Goal: Complete application form

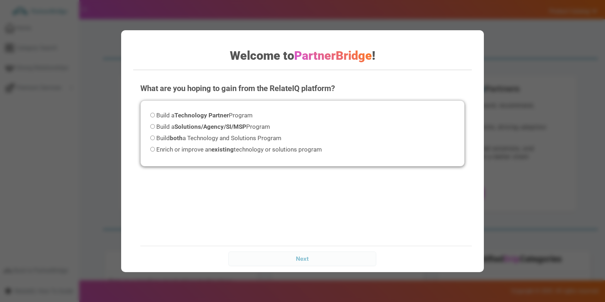
drag, startPoint x: 299, startPoint y: 138, endPoint x: 287, endPoint y: 137, distance: 12.1
click at [300, 138] on div "Build a Technology Partner Program Build a Solutions/Agency/SI/MSP Program Buil…" at bounding box center [302, 133] width 325 height 66
drag, startPoint x: 252, startPoint y: 136, endPoint x: 255, endPoint y: 141, distance: 5.4
click at [253, 135] on span "Build both a Technology and Solutions Program" at bounding box center [218, 137] width 125 height 7
click at [155, 135] on input "Build both a Technology and Solutions Program" at bounding box center [152, 137] width 5 height 5
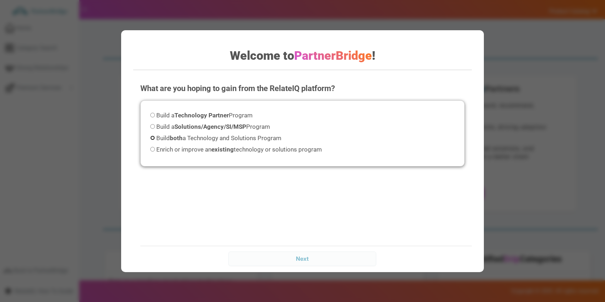
radio input "true"
click at [316, 265] on input "Next" at bounding box center [303, 258] width 148 height 14
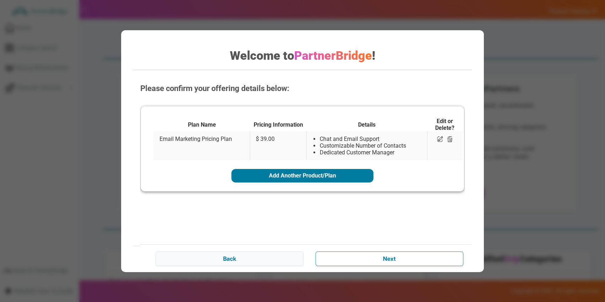
click at [381, 256] on input "Next" at bounding box center [390, 258] width 148 height 14
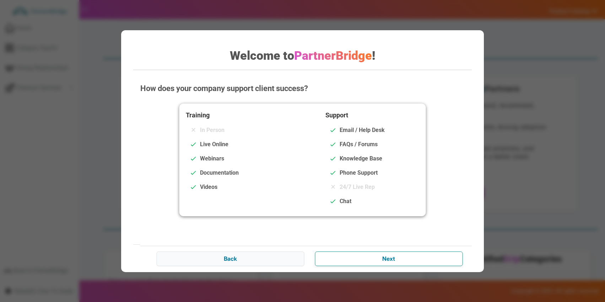
click at [404, 253] on input "Next" at bounding box center [389, 258] width 148 height 14
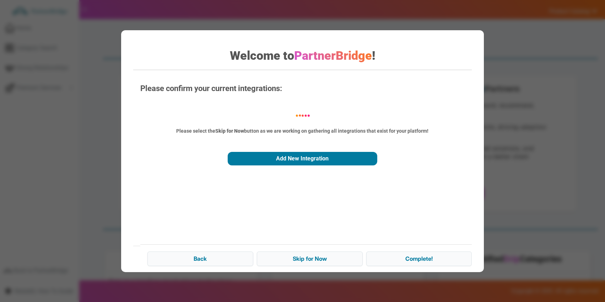
click at [205, 133] on div "Please select the Skip for Now button as we are working on gathering all integr…" at bounding box center [303, 130] width 308 height 7
click at [204, 132] on div "Please select the Skip for Now button as we are working on gathering all integr…" at bounding box center [303, 130] width 308 height 7
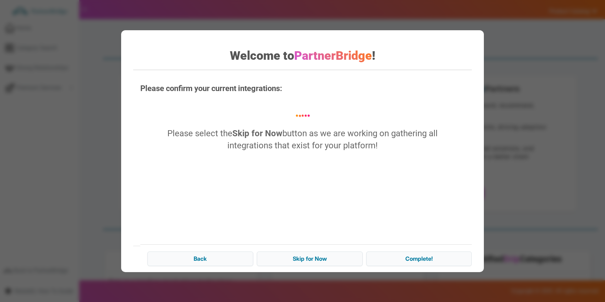
click at [321, 137] on div "Please select the Skip for Now button as we are working on gathering all integr…" at bounding box center [303, 139] width 308 height 25
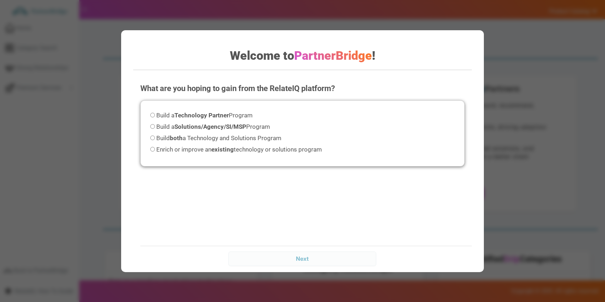
click at [263, 137] on span "Build both a Technology and Solutions Program" at bounding box center [218, 137] width 125 height 7
click at [155, 137] on input "Build both a Technology and Solutions Program" at bounding box center [152, 137] width 5 height 5
radio input "true"
click at [336, 254] on input "Next" at bounding box center [303, 258] width 148 height 14
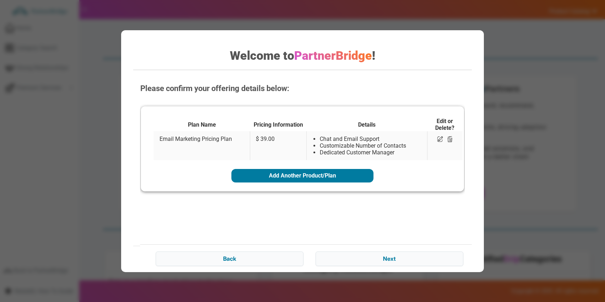
click at [383, 251] on div "Back Next" at bounding box center [309, 257] width 339 height 27
click at [388, 253] on input "Next" at bounding box center [390, 258] width 148 height 14
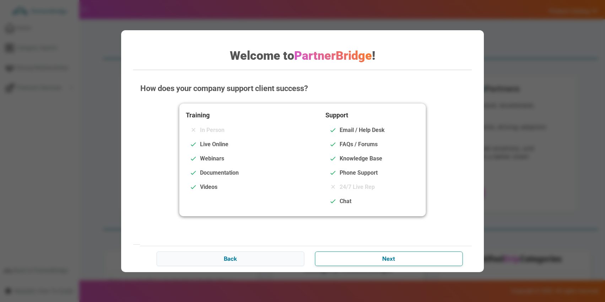
click at [355, 255] on input "Next" at bounding box center [389, 258] width 148 height 14
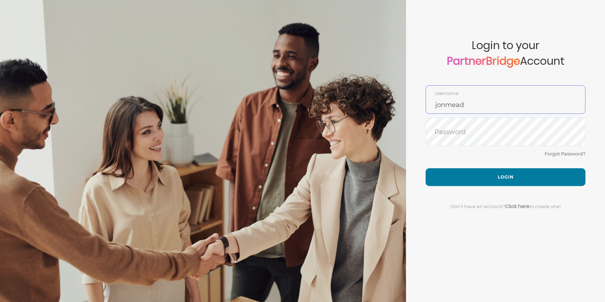
click at [492, 96] on input "jonmead" at bounding box center [505, 104] width 159 height 17
click at [493, 100] on input "jonmead" at bounding box center [505, 104] width 159 height 17
click at [495, 105] on input "jonmead" at bounding box center [505, 104] width 159 height 17
type input "jonmead7"
click at [426, 168] on button "Login" at bounding box center [506, 177] width 160 height 18
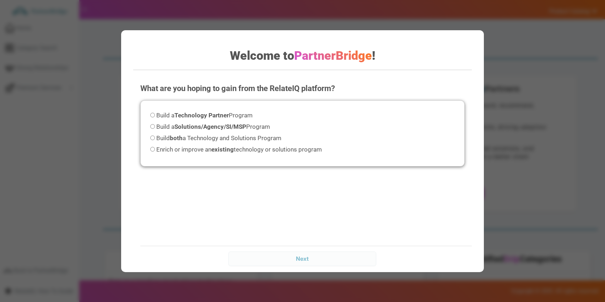
click at [252, 132] on div "Build a Technology Partner Program Build a Solutions/Agency/SI/MSP Program Buil…" at bounding box center [302, 133] width 325 height 66
click at [252, 135] on span "Build both a Technology and Solutions Program" at bounding box center [218, 137] width 125 height 7
click at [155, 135] on input "Build both a Technology and Solutions Program" at bounding box center [152, 137] width 5 height 5
radio input "true"
click at [332, 248] on div "Next" at bounding box center [309, 258] width 339 height 25
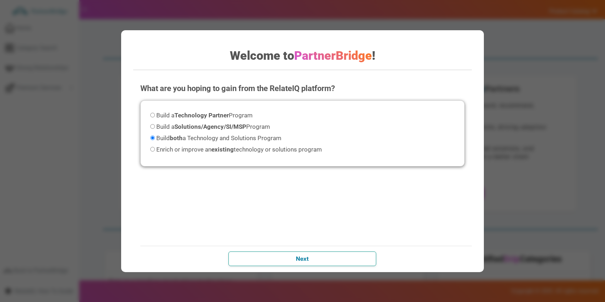
click at [336, 265] on input "Next" at bounding box center [303, 258] width 148 height 14
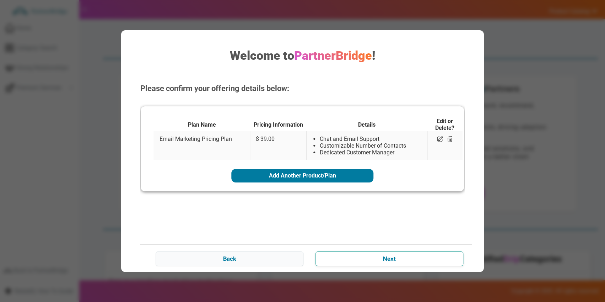
click at [360, 258] on input "Next" at bounding box center [390, 258] width 148 height 14
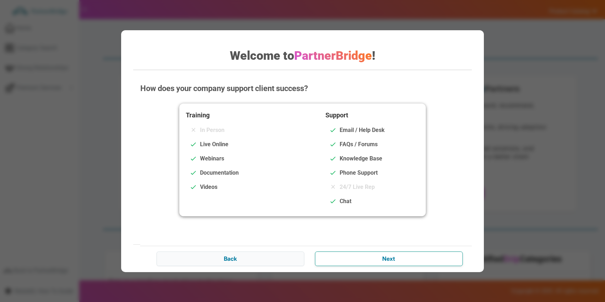
click at [380, 255] on input "Next" at bounding box center [389, 258] width 148 height 14
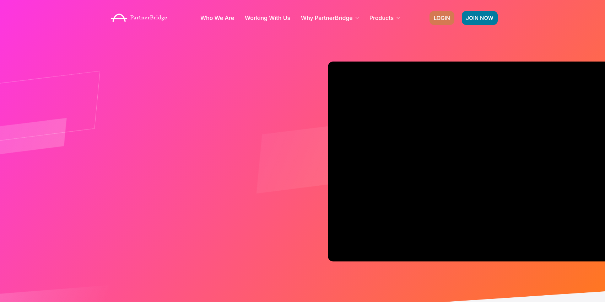
click at [449, 18] on span "LOGIN" at bounding box center [442, 17] width 16 height 5
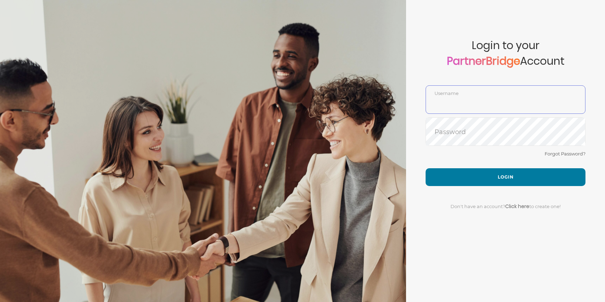
type input "jonmead"
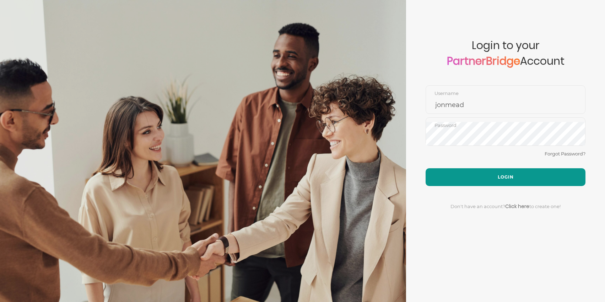
drag, startPoint x: 496, startPoint y: 164, endPoint x: 499, endPoint y: 168, distance: 5.1
click at [497, 164] on div "Forgot Password?" at bounding box center [506, 158] width 160 height 19
click at [500, 170] on button "Login" at bounding box center [506, 177] width 160 height 18
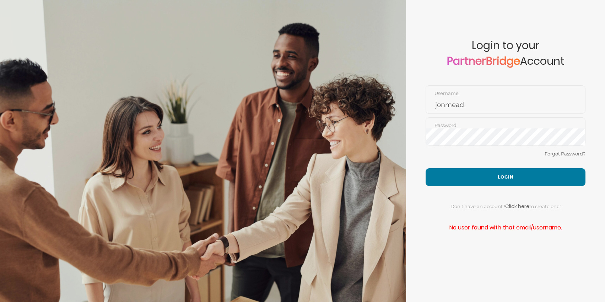
click at [510, 188] on div "Don't have an account? Click here to create one!" at bounding box center [506, 202] width 160 height 32
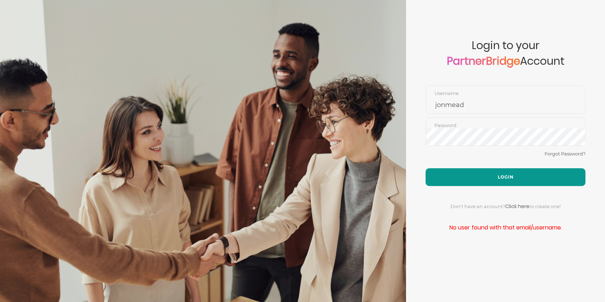
click at [510, 180] on button "Login" at bounding box center [506, 177] width 160 height 18
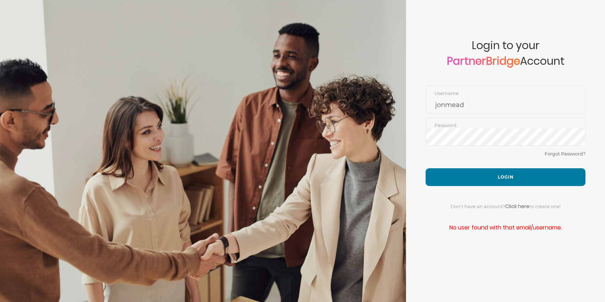
click at [453, 121] on div "Password" at bounding box center [506, 131] width 160 height 28
drag, startPoint x: 458, startPoint y: 113, endPoint x: 459, endPoint y: 109, distance: 3.6
click at [458, 112] on div "jonmead Username" at bounding box center [506, 99] width 160 height 28
click at [459, 108] on input "jonmead" at bounding box center [505, 104] width 159 height 17
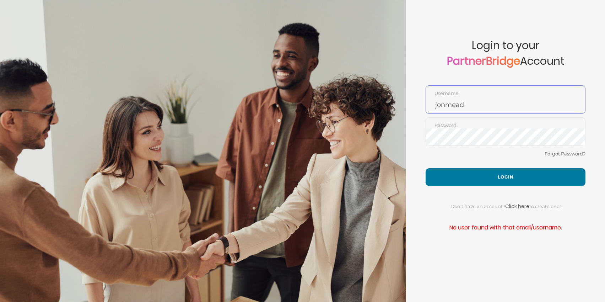
click at [459, 108] on input "jonmead" at bounding box center [505, 104] width 159 height 17
type input "DemoUser"
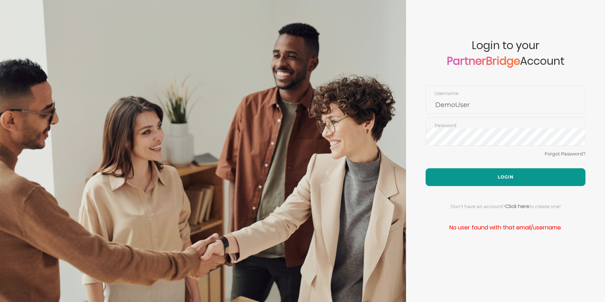
click at [481, 171] on button "Login" at bounding box center [506, 177] width 160 height 18
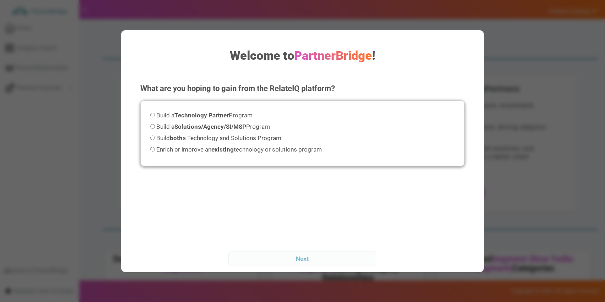
click at [278, 134] on span "Build both a Technology and Solutions Program" at bounding box center [218, 137] width 125 height 7
click at [155, 135] on input "Build both a Technology and Solutions Program" at bounding box center [152, 137] width 5 height 5
radio input "true"
click at [326, 255] on input "Next" at bounding box center [303, 258] width 148 height 14
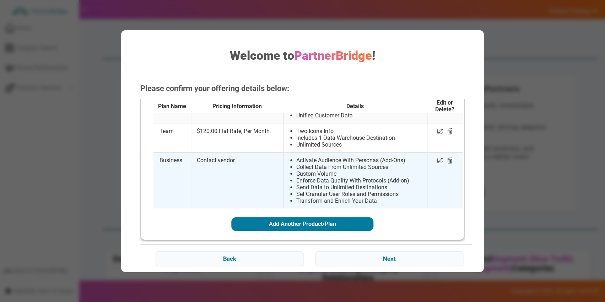
scroll to position [49, 0]
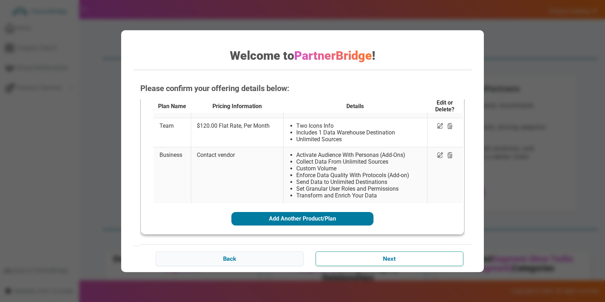
click at [372, 255] on input "Next" at bounding box center [390, 258] width 148 height 14
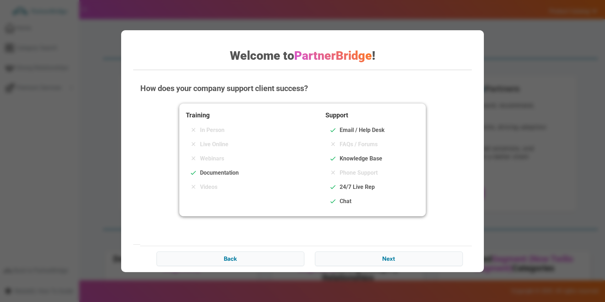
click at [368, 250] on div "Back Next" at bounding box center [309, 258] width 339 height 25
click at [370, 255] on input "Next" at bounding box center [389, 258] width 148 height 14
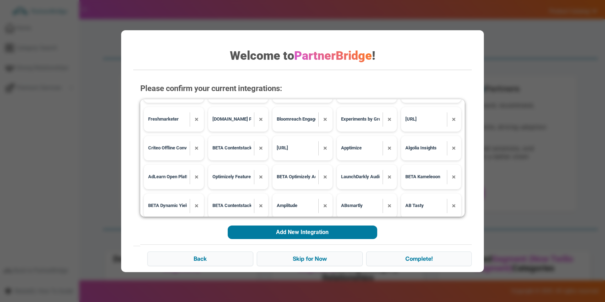
scroll to position [0, 0]
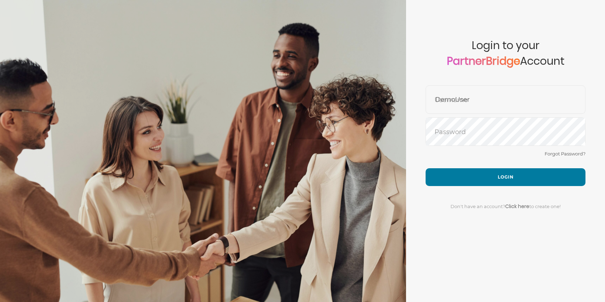
click at [455, 40] on span "Login to your PartnerBridge Account" at bounding box center [506, 62] width 160 height 46
click at [492, 103] on input "DemoUser" at bounding box center [505, 104] width 159 height 17
click at [492, 102] on input "DemoUser" at bounding box center [505, 104] width 159 height 17
type input "jonmead7"
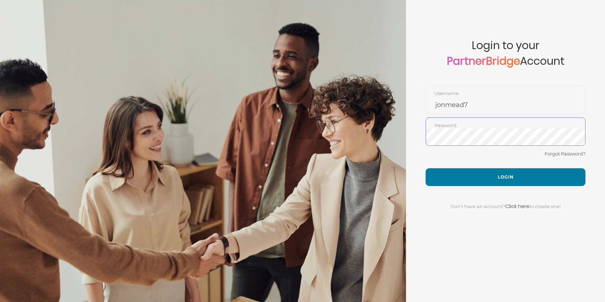
click at [426, 168] on button "Login" at bounding box center [506, 177] width 160 height 18
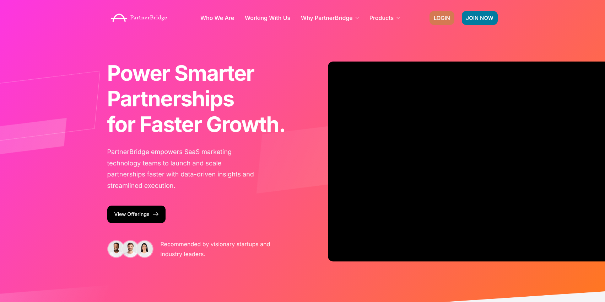
click at [445, 13] on link "LOGIN" at bounding box center [442, 18] width 25 height 14
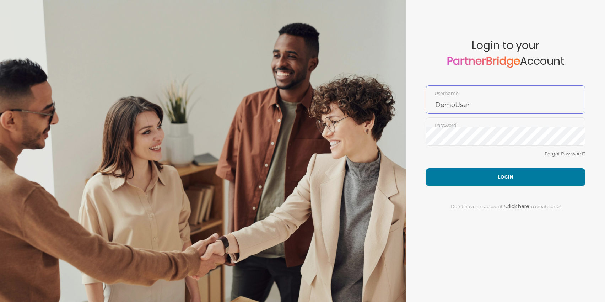
click at [470, 99] on input "DemoUser" at bounding box center [505, 104] width 159 height 17
type input "jonmead7"
click at [426, 168] on button "Login" at bounding box center [506, 177] width 160 height 18
click at [488, 96] on input "DemoUser" at bounding box center [505, 104] width 159 height 17
type input "jonmead7"
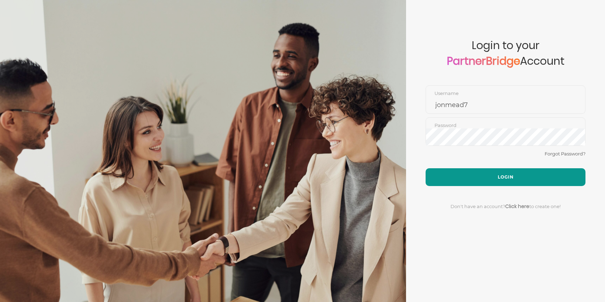
click at [450, 175] on button "Login" at bounding box center [506, 177] width 160 height 18
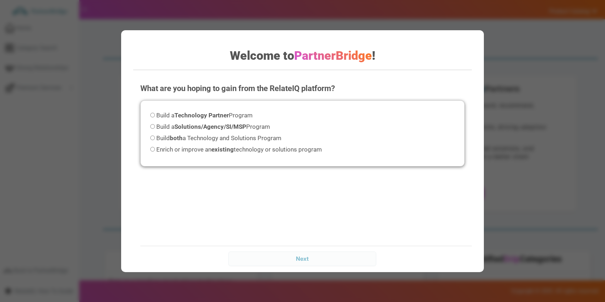
click at [233, 136] on span "Build both a Technology and Solutions Program" at bounding box center [218, 137] width 125 height 7
click at [155, 136] on input "Build both a Technology and Solutions Program" at bounding box center [152, 137] width 5 height 5
radio input "true"
click at [322, 245] on div "What are you hoping to gain from the RelateIQ platform? Please select an option…" at bounding box center [302, 174] width 339 height 196
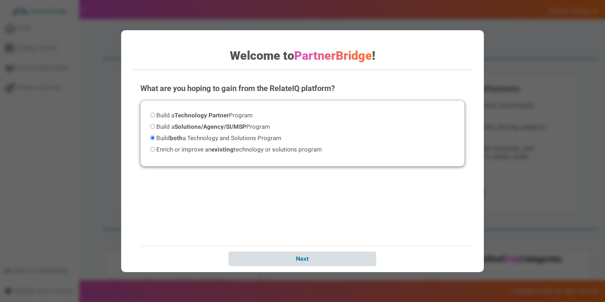
drag, startPoint x: 324, startPoint y: 249, endPoint x: 327, endPoint y: 252, distance: 4.8
click at [325, 249] on div "Next" at bounding box center [309, 258] width 339 height 25
click at [330, 258] on input "Next" at bounding box center [303, 258] width 148 height 14
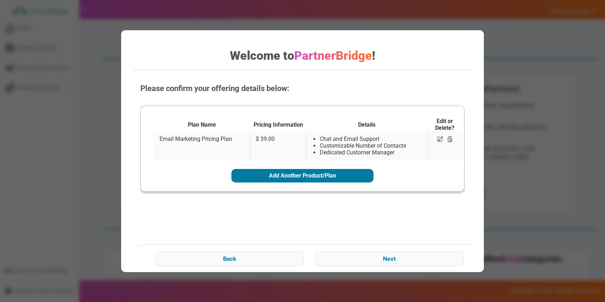
click at [392, 250] on div "Back Next" at bounding box center [309, 257] width 339 height 27
click at [391, 254] on input "Next" at bounding box center [390, 258] width 148 height 14
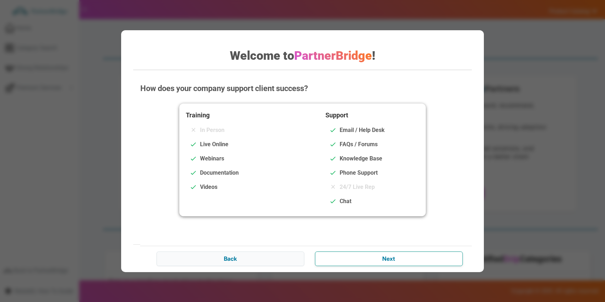
click at [376, 260] on input "Next" at bounding box center [389, 258] width 148 height 14
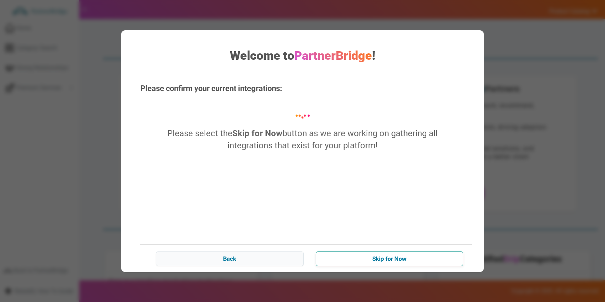
click at [373, 262] on input "Skip for Now" at bounding box center [390, 258] width 148 height 14
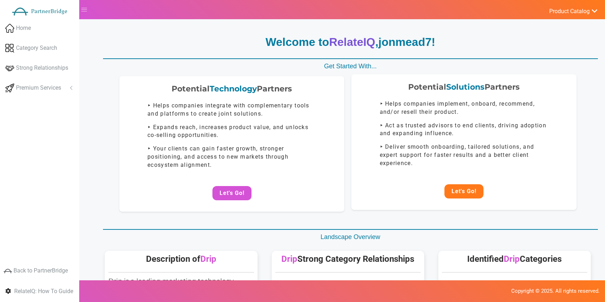
click at [456, 187] on button "Let's Go!" at bounding box center [464, 191] width 39 height 14
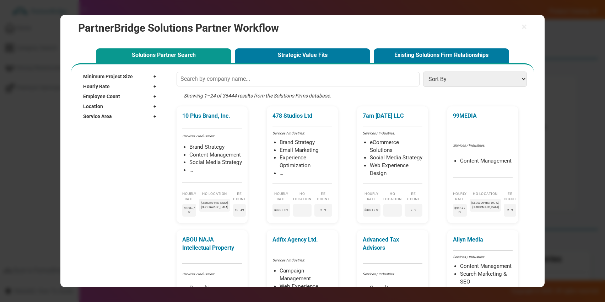
click at [281, 59] on button "Strategic Value Fits" at bounding box center [302, 55] width 135 height 15
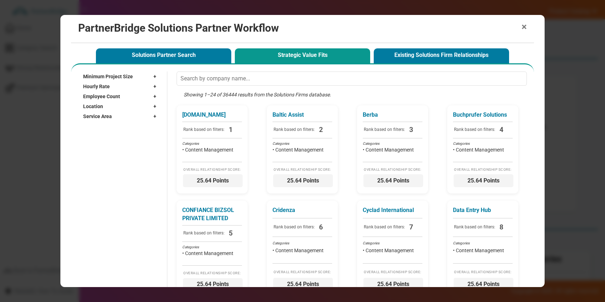
click at [522, 28] on span "×" at bounding box center [524, 27] width 5 height 10
